Goal: Information Seeking & Learning: Learn about a topic

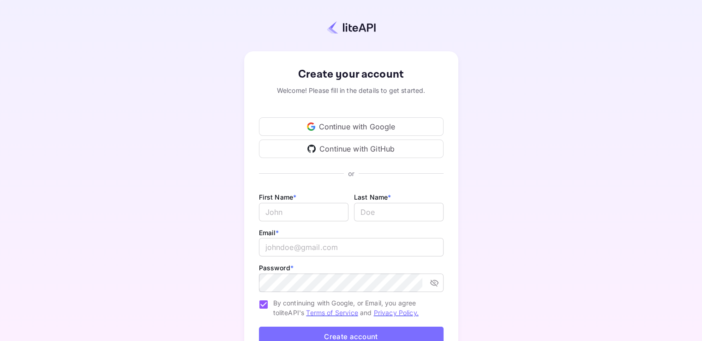
click at [320, 146] on div "Continue with GitHub" at bounding box center [351, 148] width 185 height 18
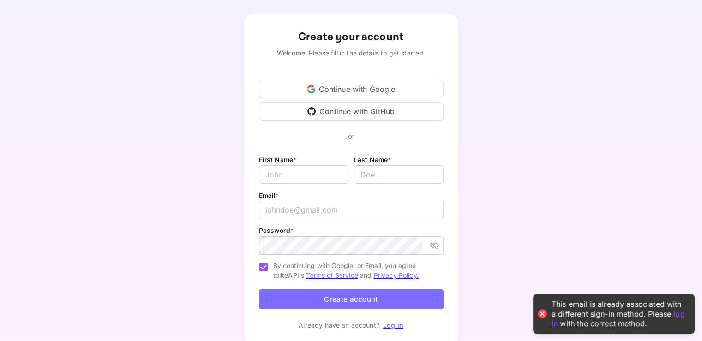
scroll to position [72, 0]
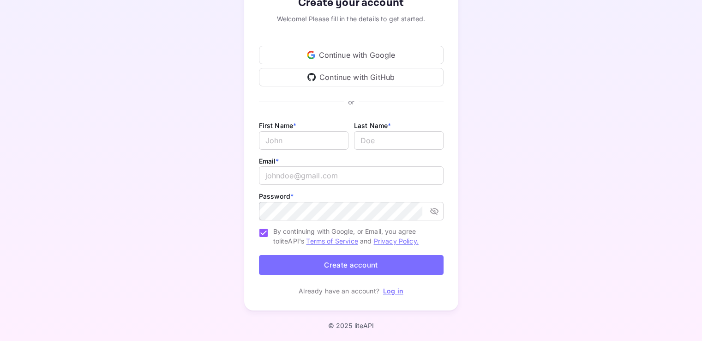
click at [390, 289] on link "Log in" at bounding box center [393, 291] width 20 height 8
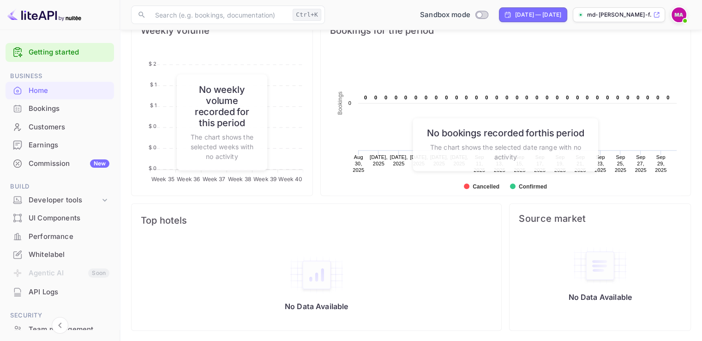
scroll to position [364, 0]
click at [68, 198] on div "Developer tools" at bounding box center [65, 200] width 72 height 11
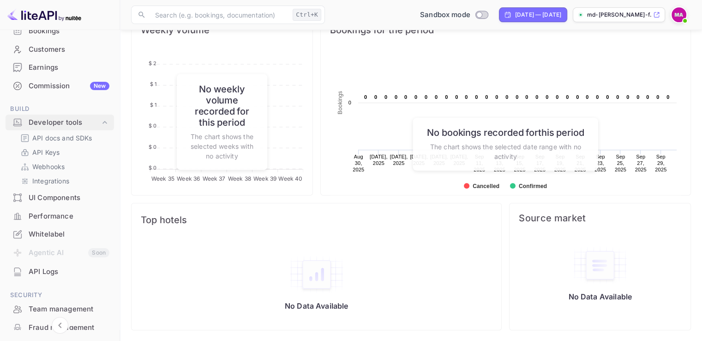
scroll to position [92, 0]
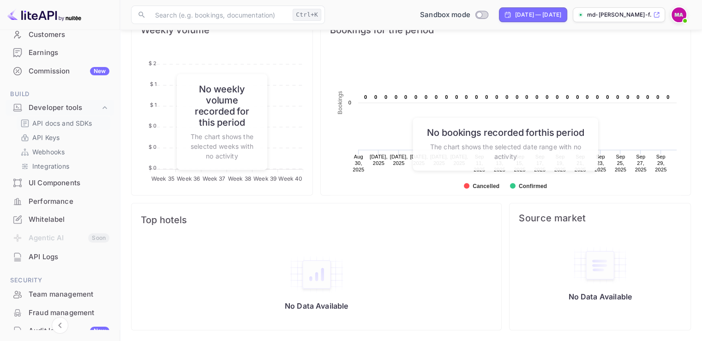
click at [63, 124] on p "API docs and SDKs" at bounding box center [62, 123] width 60 height 10
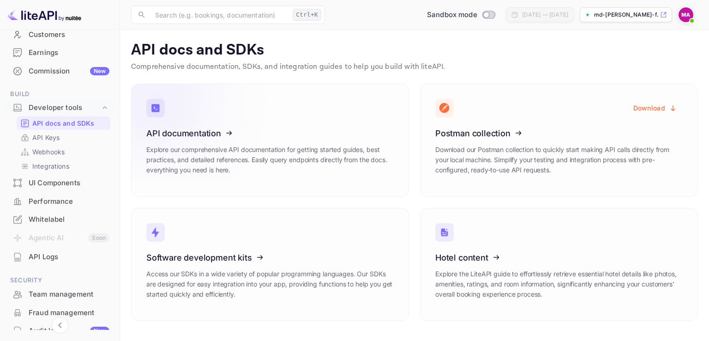
click at [222, 148] on icon at bounding box center [204, 131] width 144 height 95
